Goal: Transaction & Acquisition: Purchase product/service

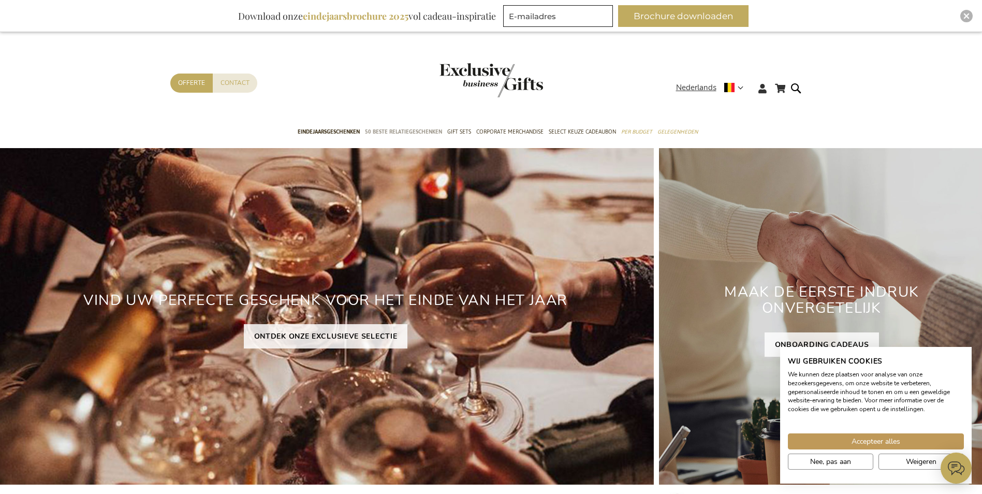
click at [393, 126] on link "50 beste relatiegeschenken" at bounding box center [403, 133] width 77 height 26
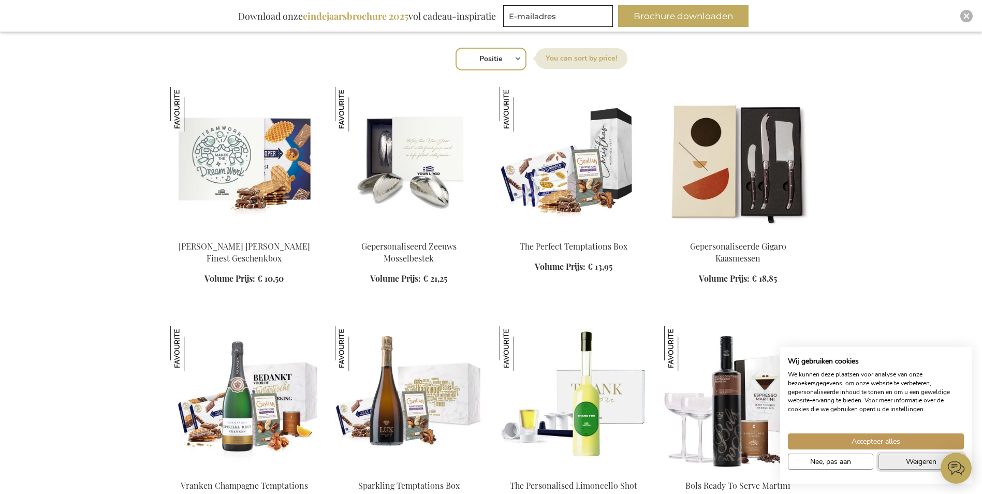
click at [925, 465] on span "Weigeren" at bounding box center [921, 461] width 31 height 11
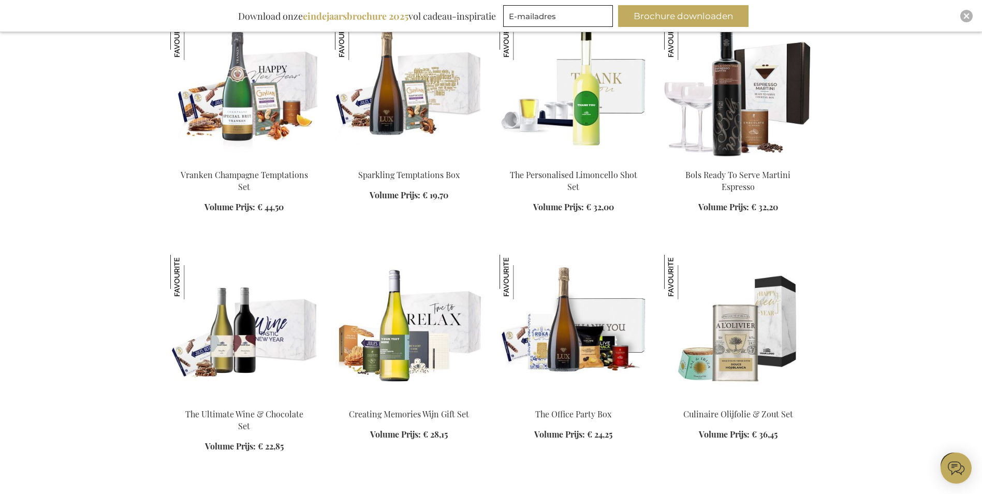
scroll to position [880, 0]
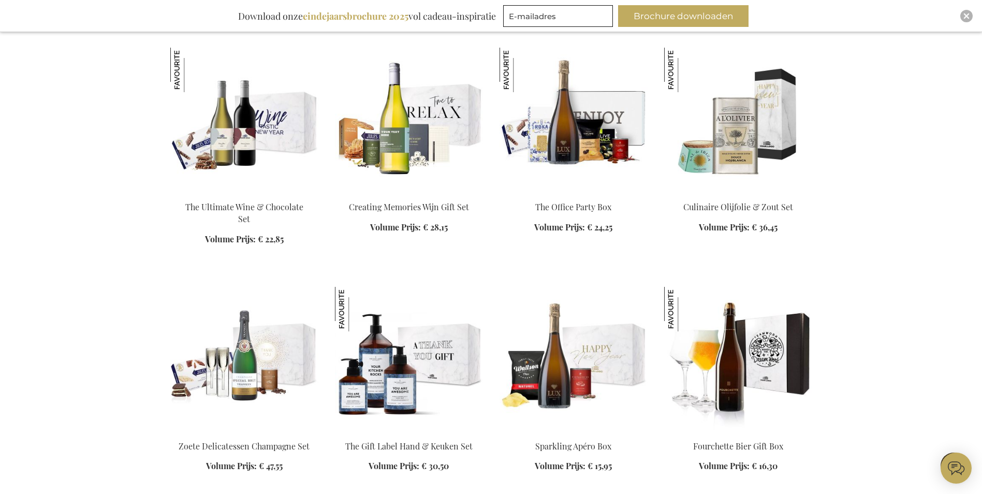
click at [568, 149] on img at bounding box center [573, 120] width 148 height 145
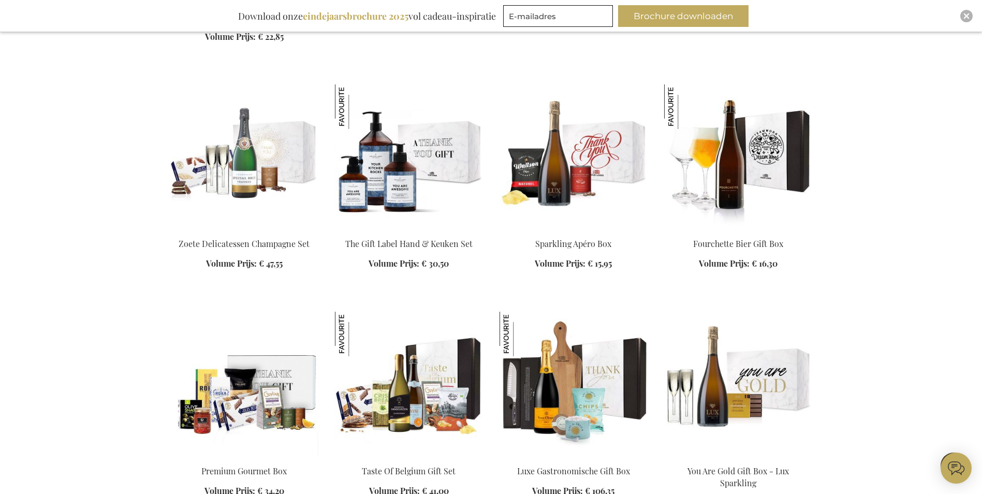
scroll to position [1083, 0]
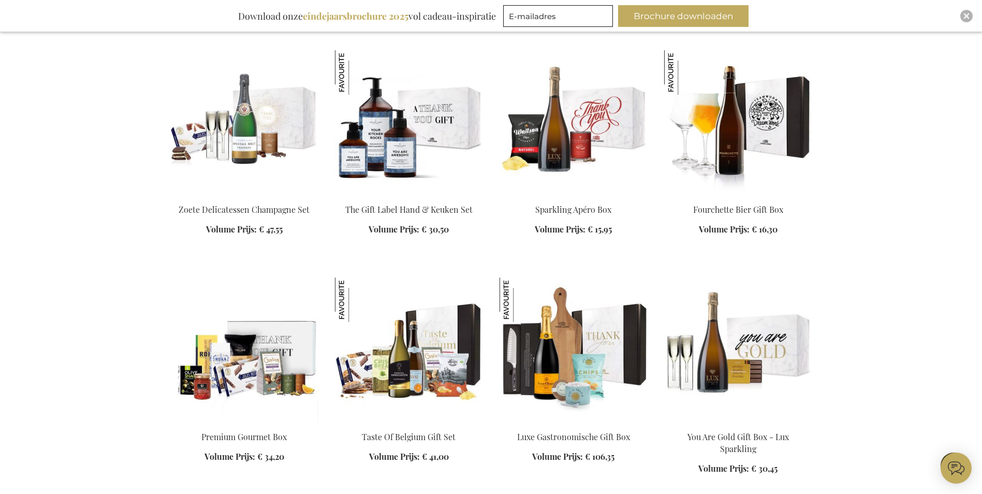
scroll to position [1135, 0]
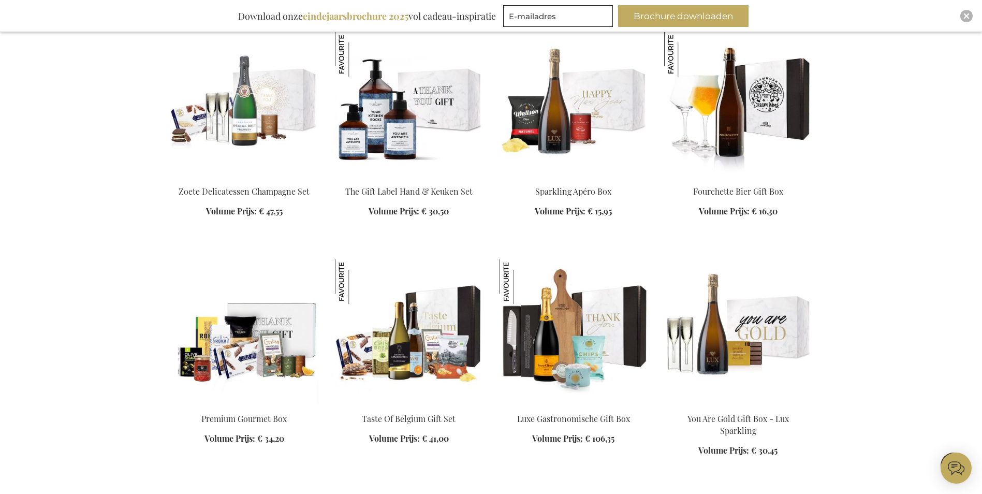
click at [378, 316] on img at bounding box center [409, 331] width 148 height 145
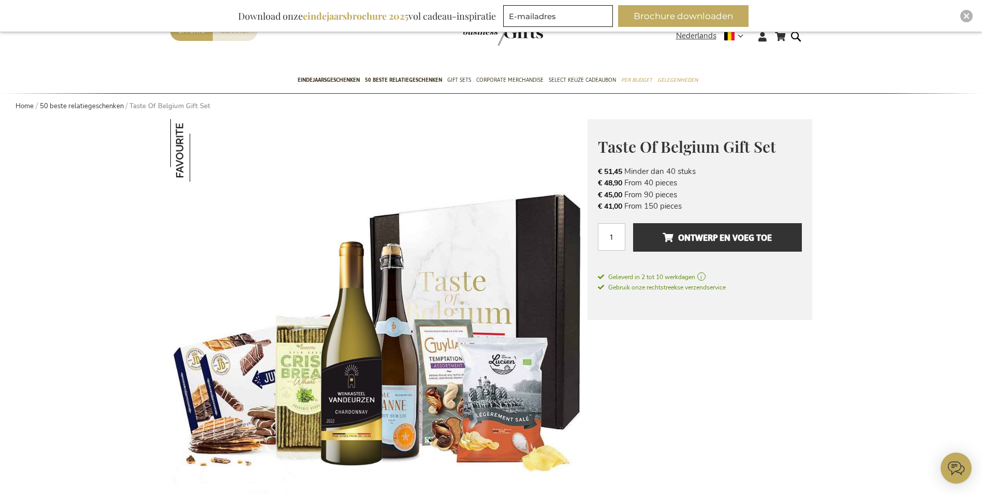
scroll to position [104, 0]
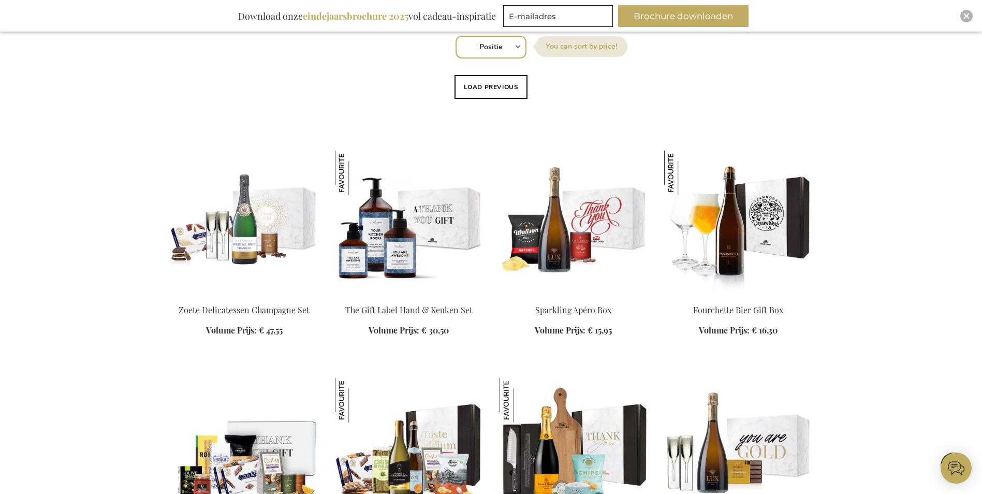
scroll to position [314, 0]
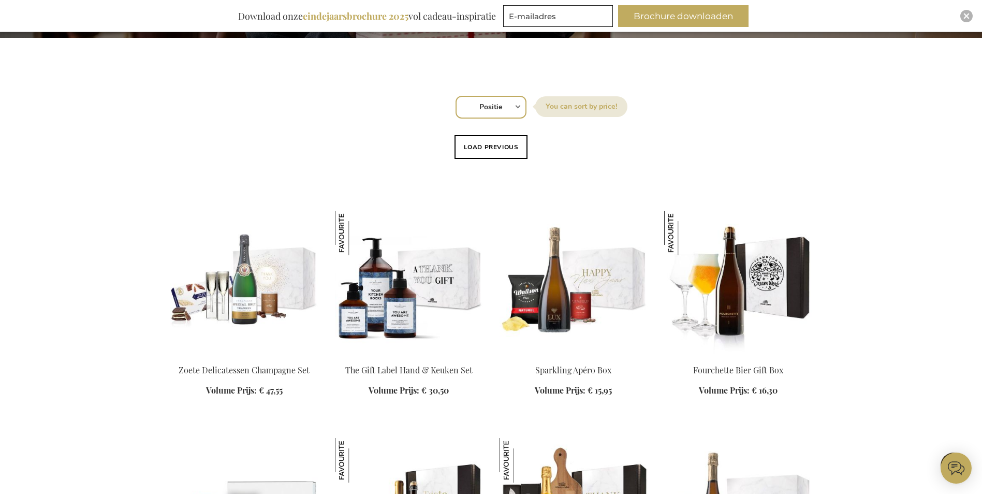
click at [522, 108] on select "Positie Best Sellers Meest bekeken Nieuw Biggest Saving Price: low to high Pric…" at bounding box center [490, 107] width 71 height 23
select select "price_asc"
click at [455, 96] on select "Positie Best Sellers Meest bekeken Nieuw Biggest Saving Price: low to high Pric…" at bounding box center [490, 107] width 71 height 23
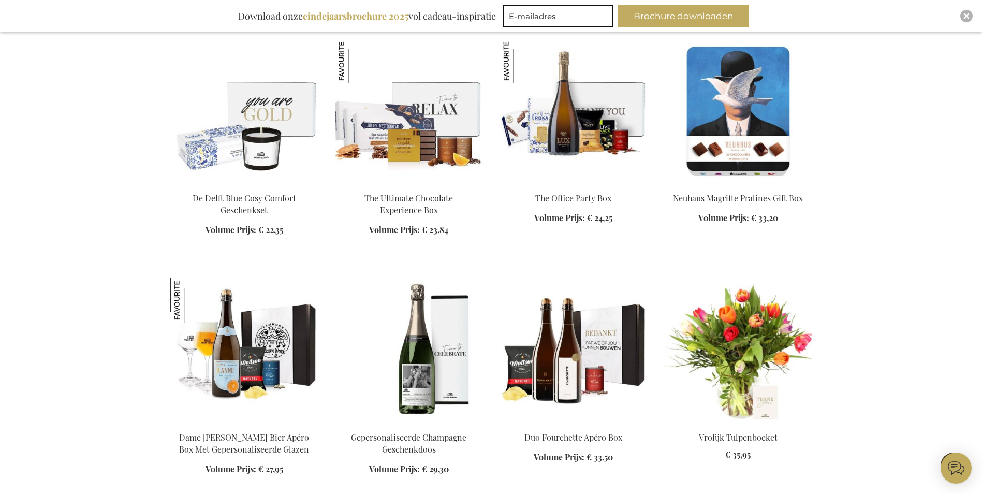
scroll to position [1242, 0]
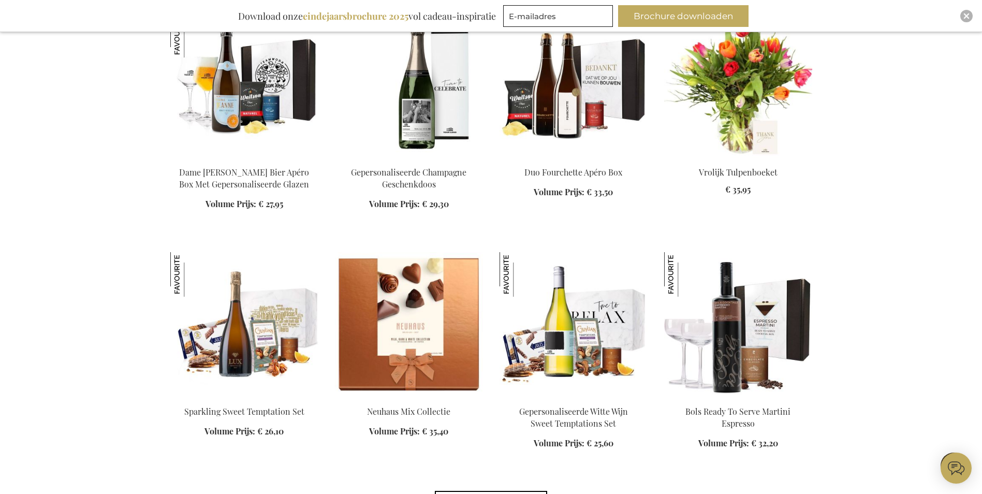
scroll to position [1501, 0]
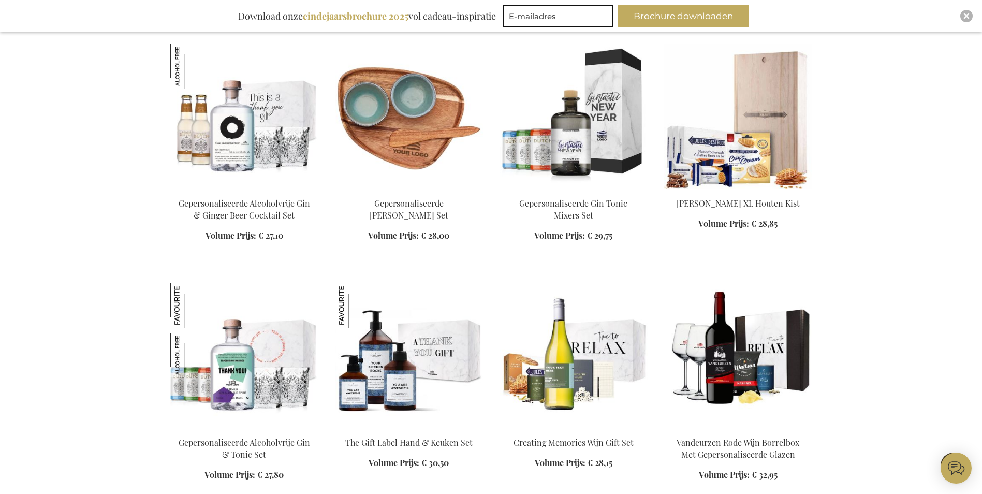
scroll to position [1967, 0]
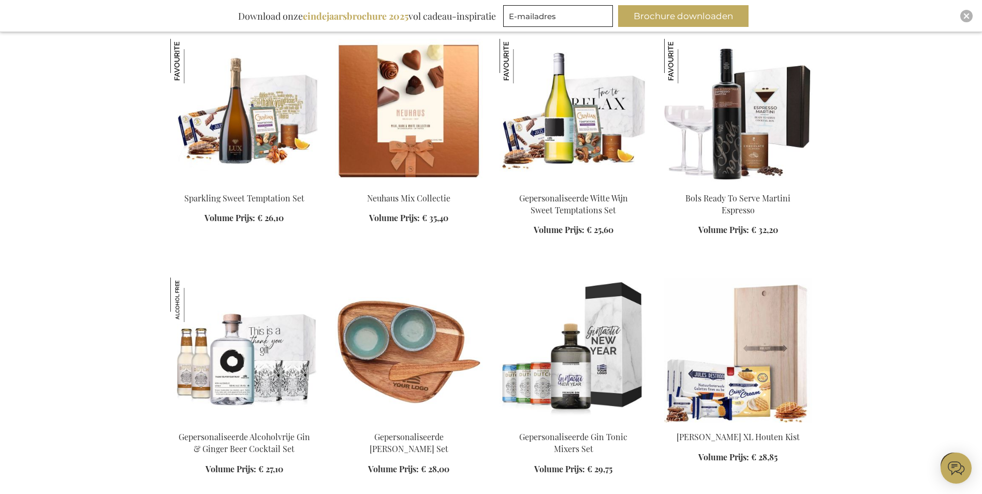
scroll to position [1656, 0]
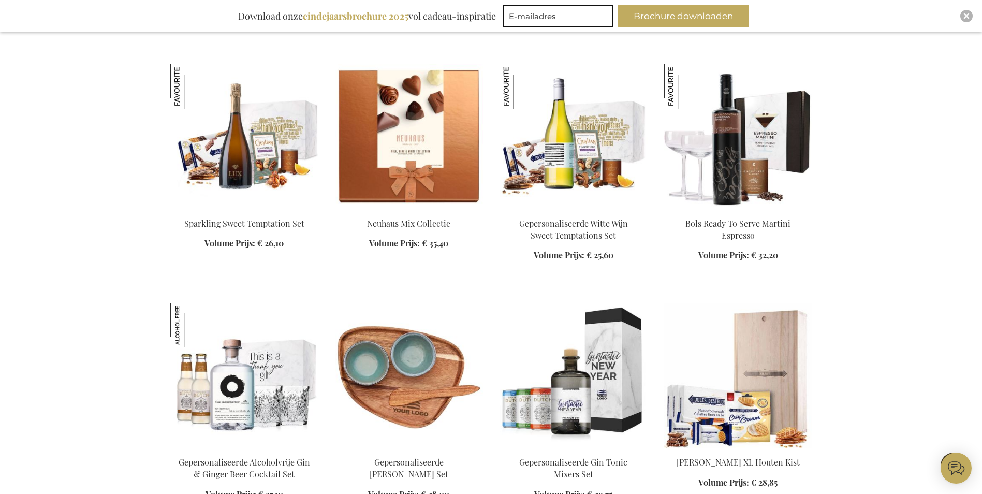
click at [552, 171] on img at bounding box center [573, 136] width 148 height 145
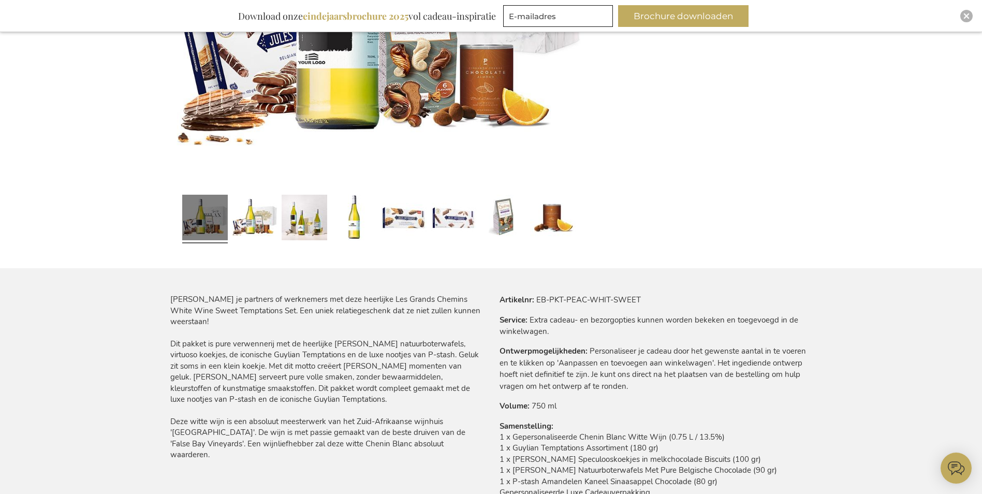
scroll to position [414, 0]
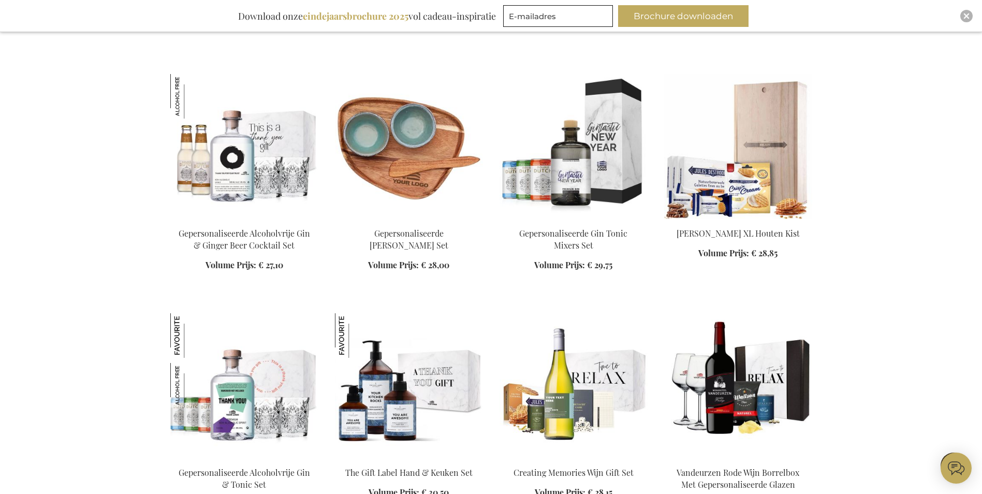
scroll to position [1186, 0]
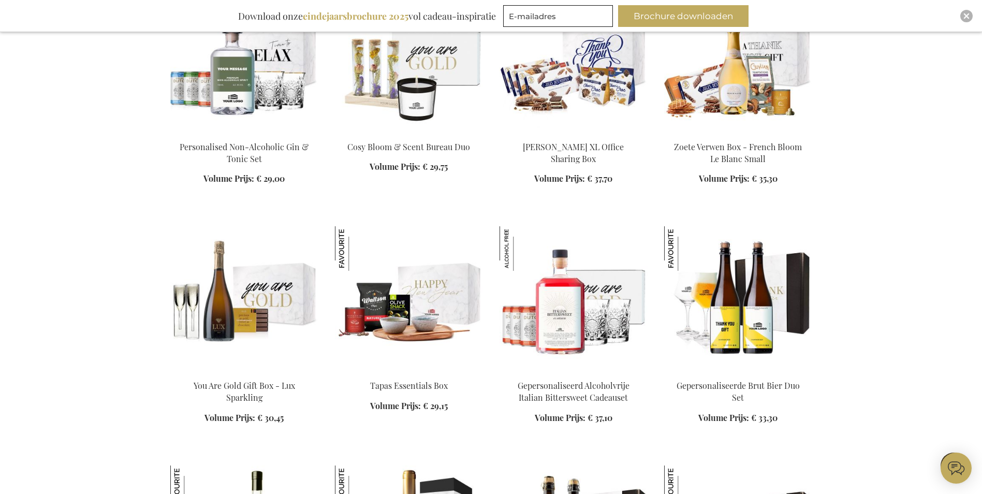
scroll to position [1756, 0]
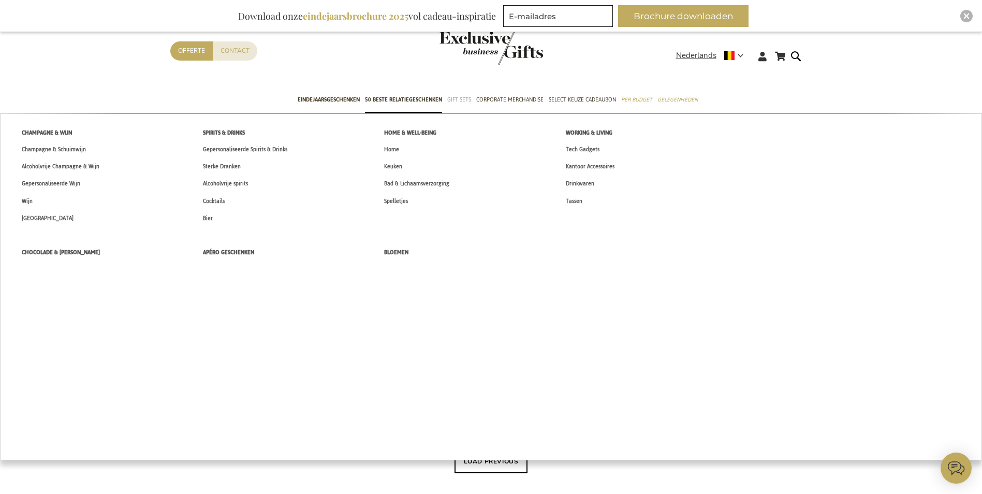
click at [468, 98] on span "Gift Sets" at bounding box center [459, 99] width 24 height 11
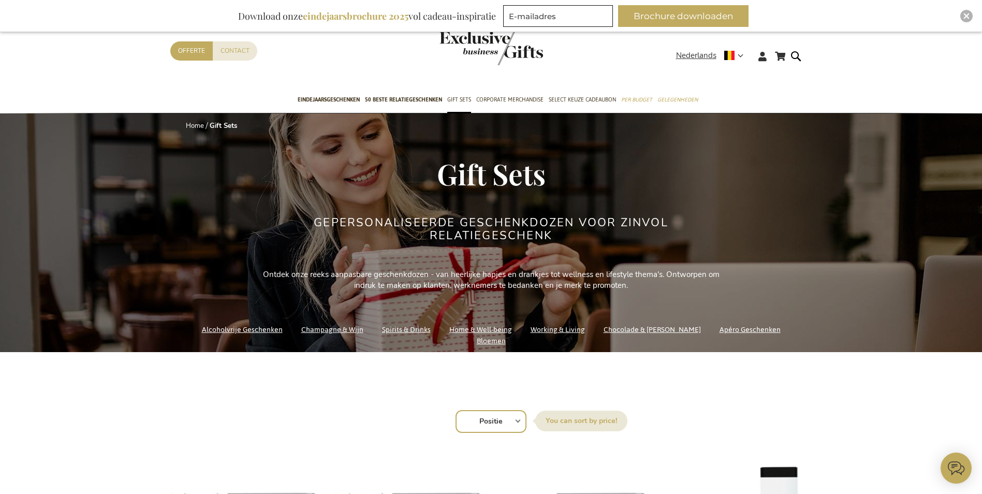
click at [719, 336] on link "Apéro Geschenken" at bounding box center [749, 329] width 61 height 14
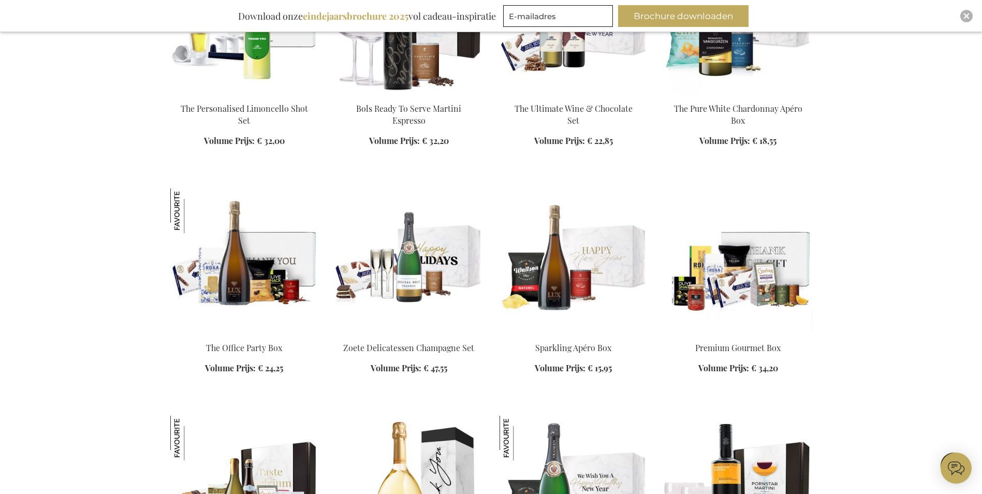
scroll to position [518, 0]
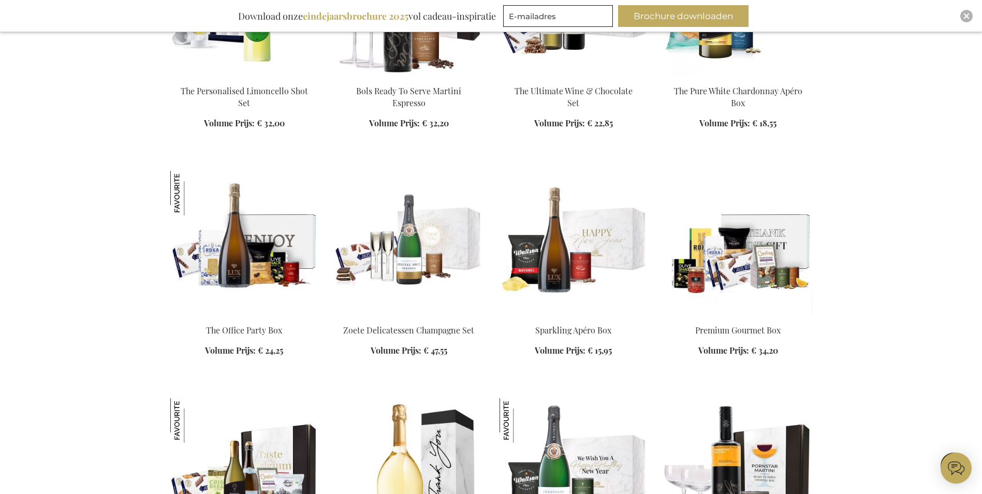
click at [275, 274] on img at bounding box center [244, 243] width 148 height 145
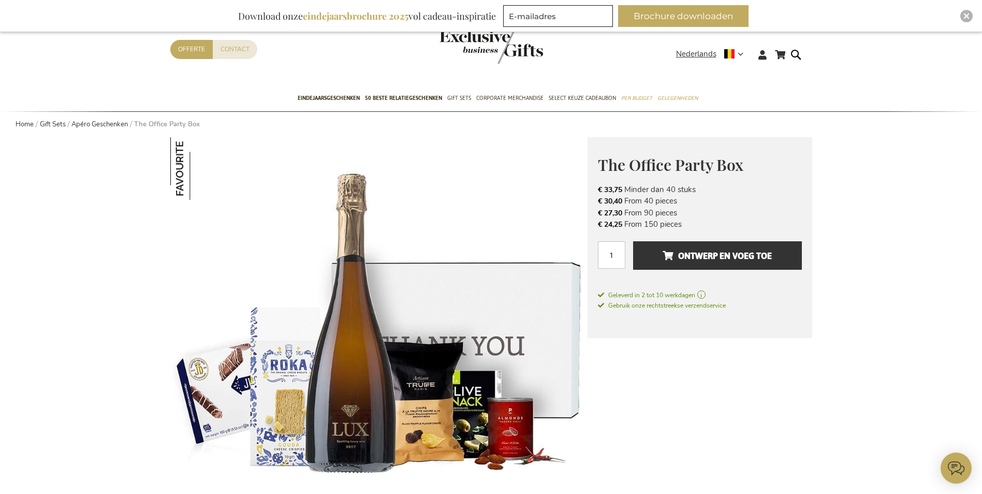
scroll to position [52, 0]
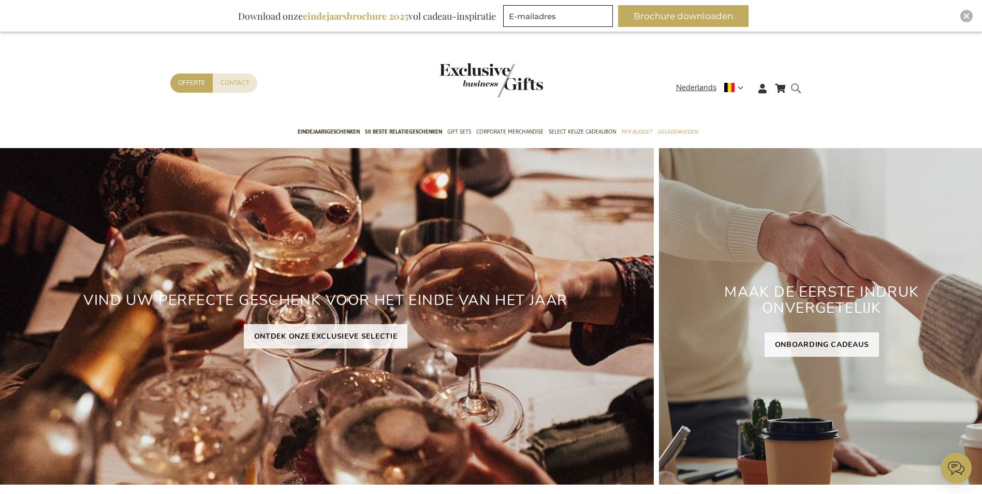
click at [801, 88] on form "Search Search" at bounding box center [798, 97] width 10 height 30
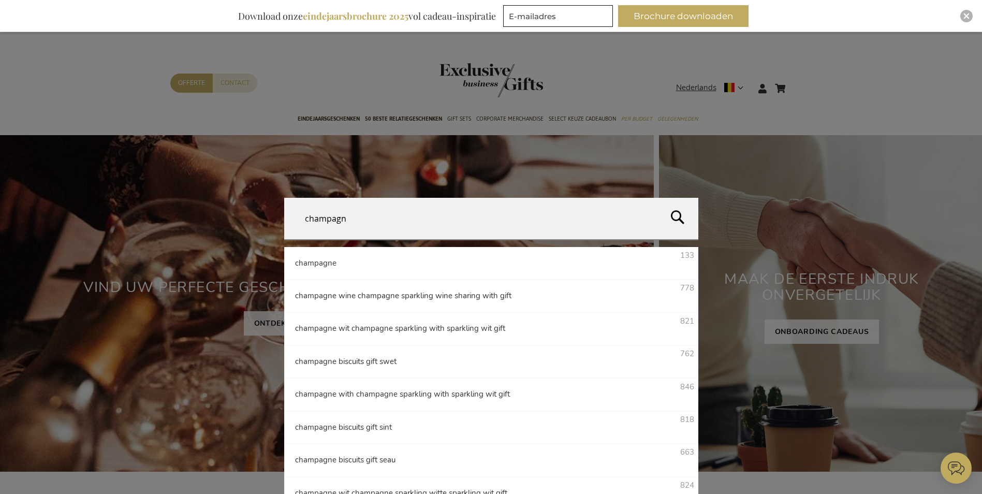
type input "champagne"
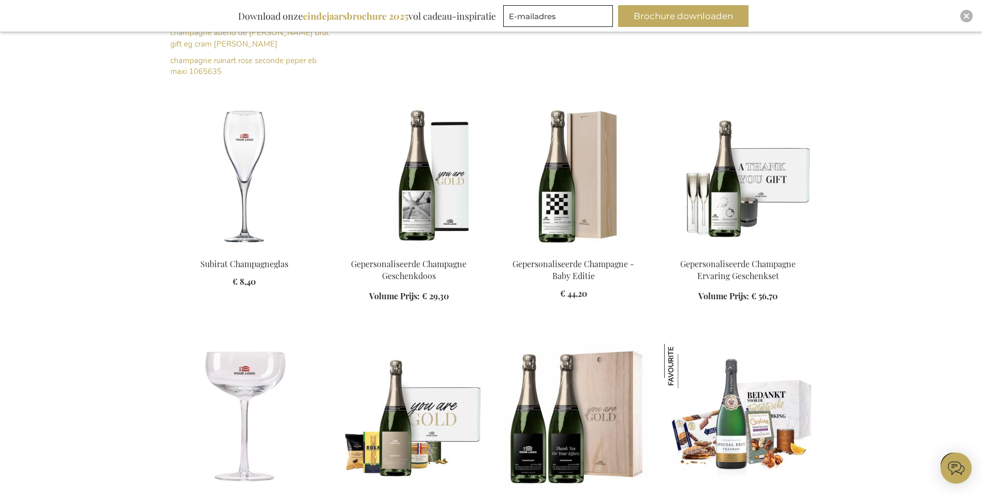
scroll to position [498, 0]
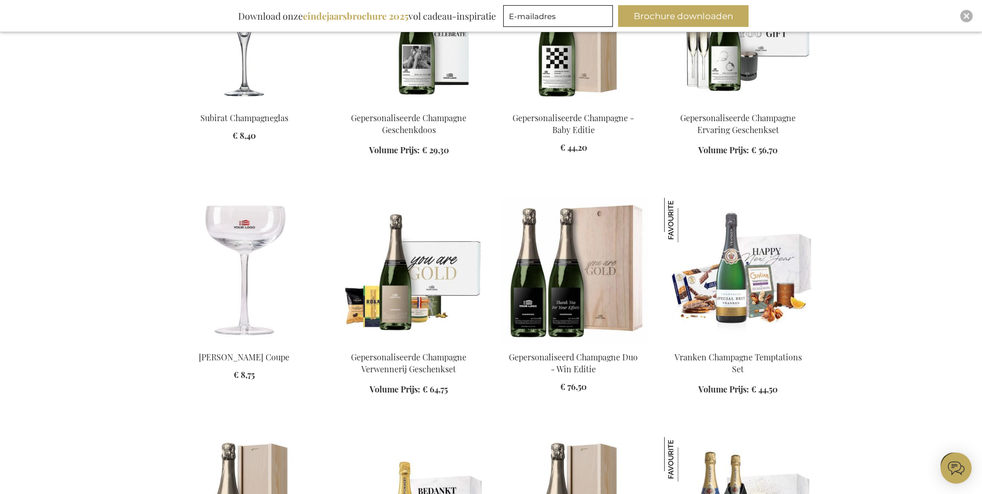
click at [720, 269] on img at bounding box center [738, 270] width 148 height 145
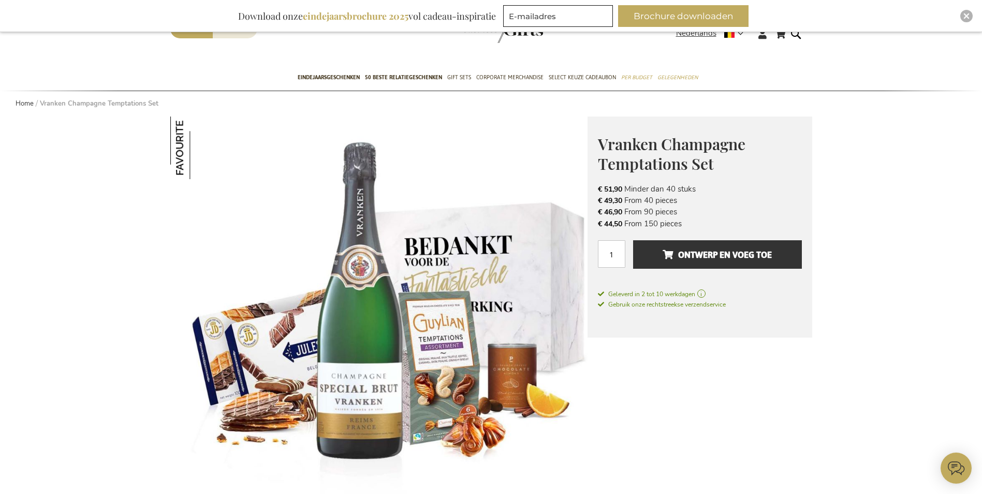
scroll to position [104, 0]
